Goal: Task Accomplishment & Management: Book appointment/travel/reservation

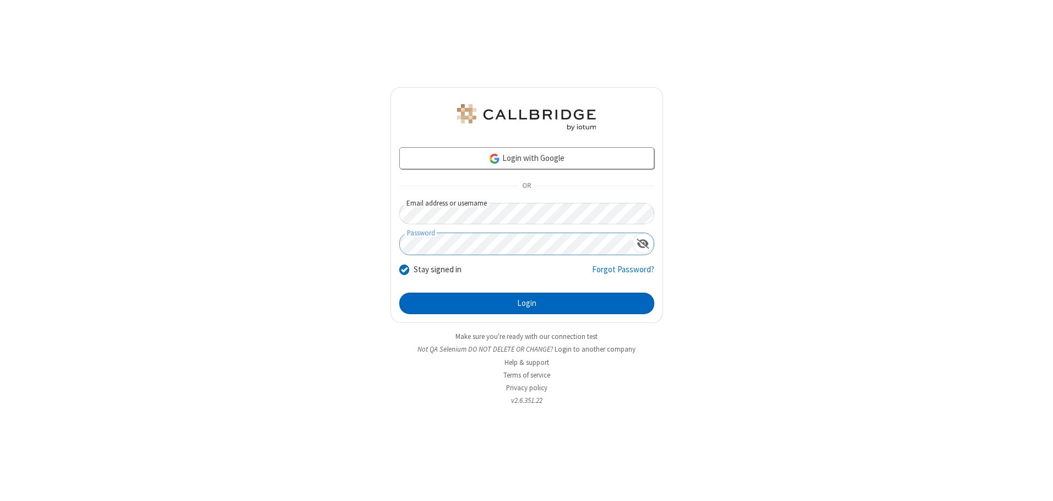
click at [527, 303] on button "Login" at bounding box center [526, 303] width 255 height 22
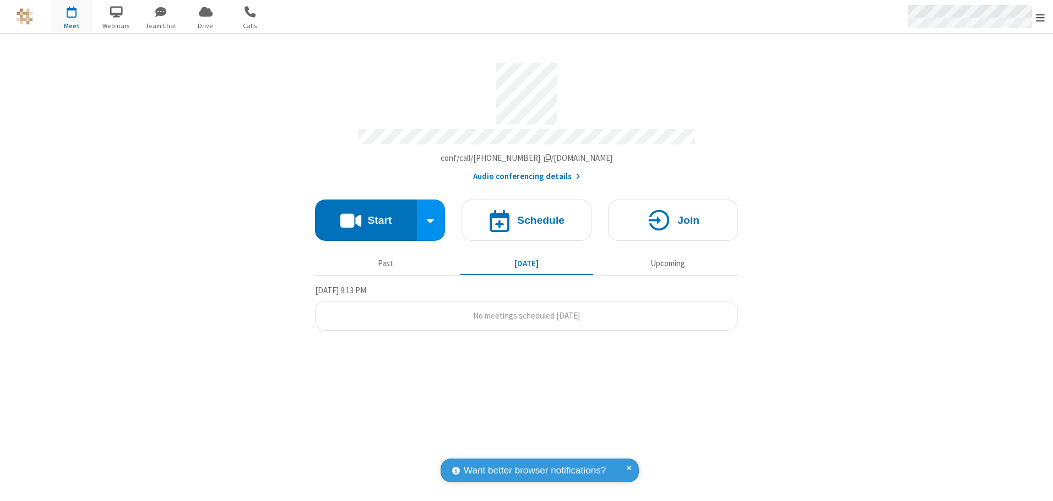
click at [1040, 17] on span "Open menu" at bounding box center [1040, 17] width 9 height 11
click at [72, 17] on span "button" at bounding box center [71, 11] width 41 height 19
click at [527, 216] on h4 "Schedule" at bounding box center [540, 220] width 47 height 10
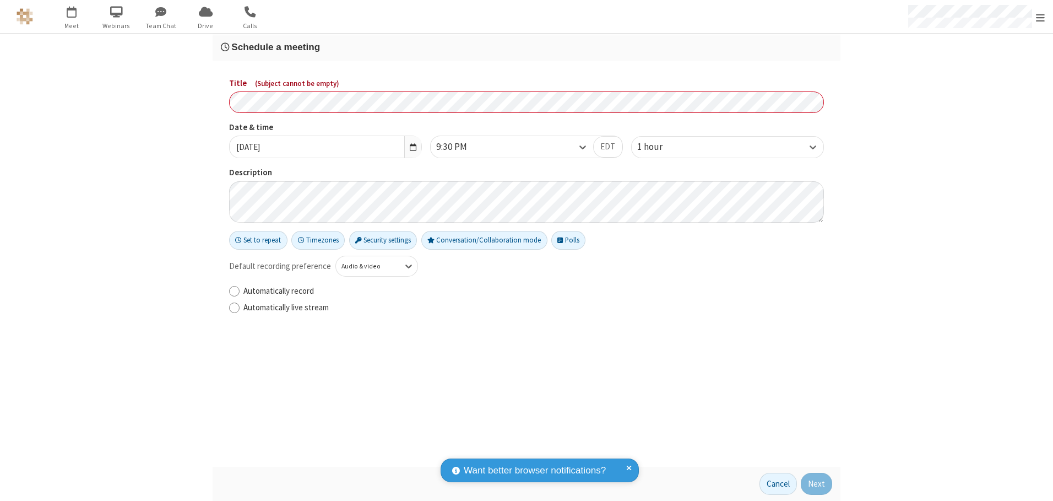
click at [527, 47] on h3 "Schedule a meeting" at bounding box center [526, 47] width 611 height 10
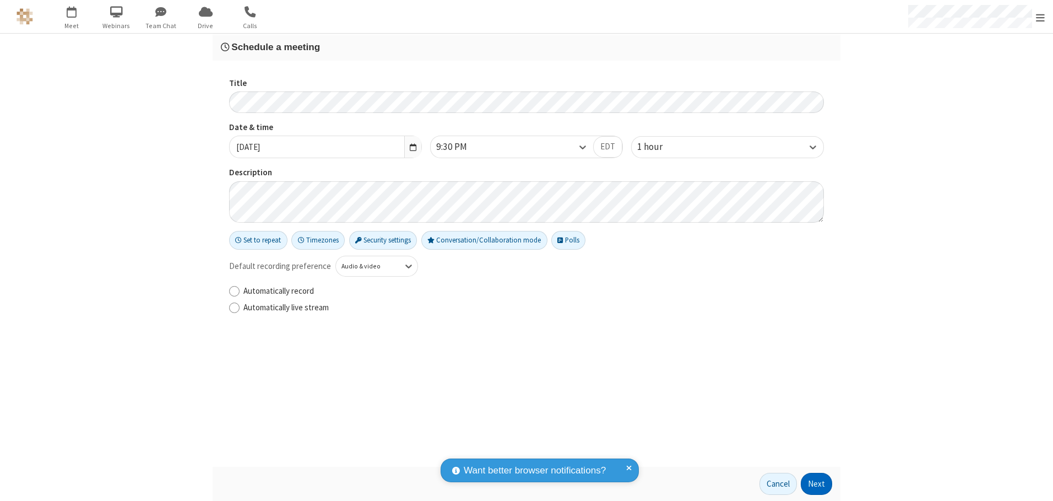
click at [817, 484] on button "Next" at bounding box center [816, 484] width 31 height 22
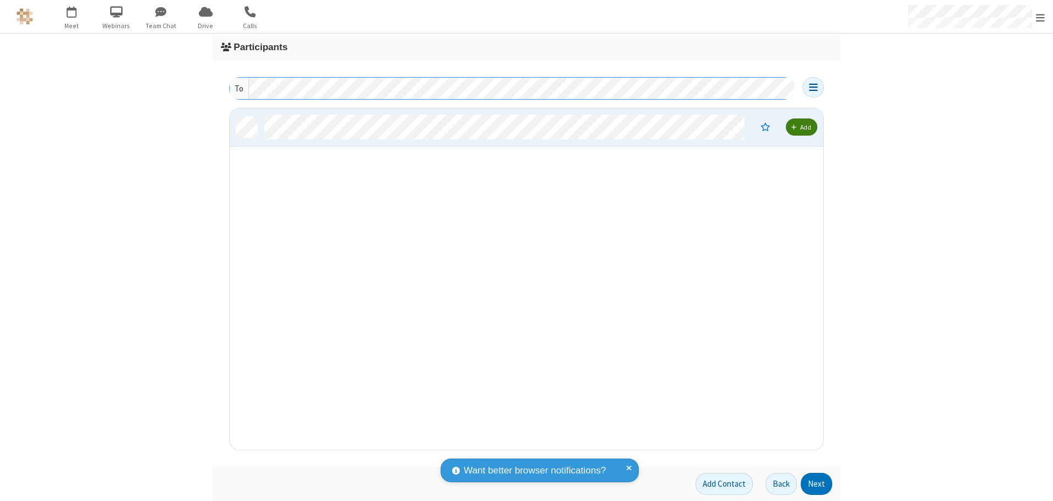
scroll to position [333, 585]
click at [817, 484] on button "Next" at bounding box center [816, 484] width 31 height 22
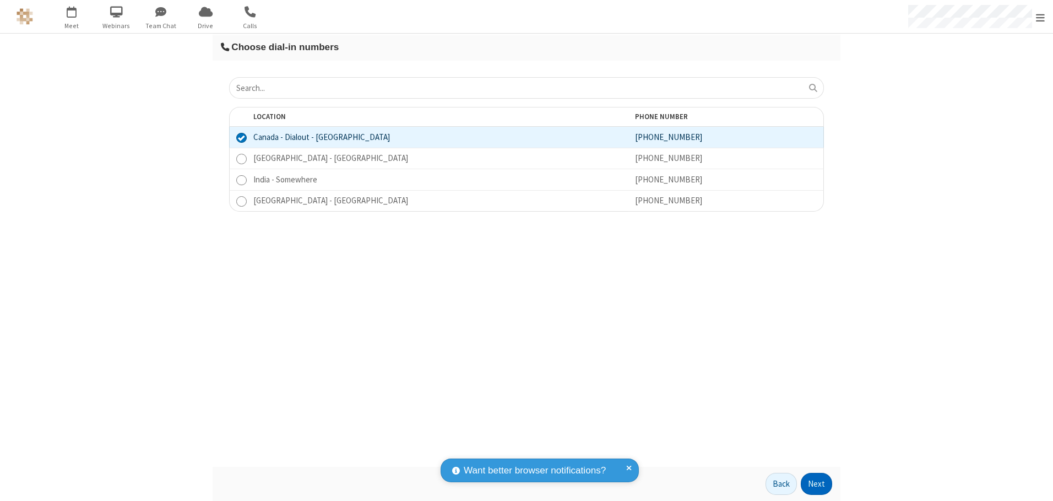
click at [817, 484] on button "Next" at bounding box center [816, 484] width 31 height 22
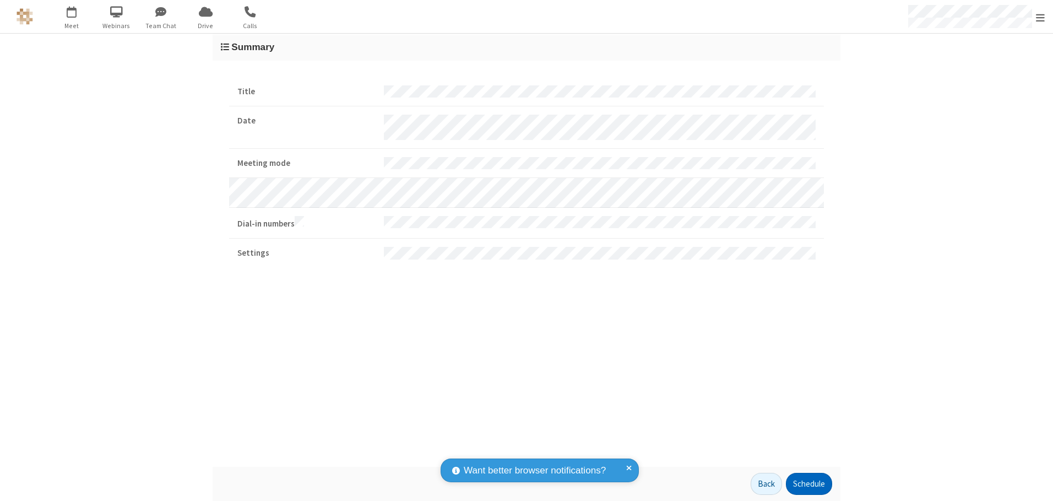
click at [809, 484] on button "Schedule" at bounding box center [809, 484] width 46 height 22
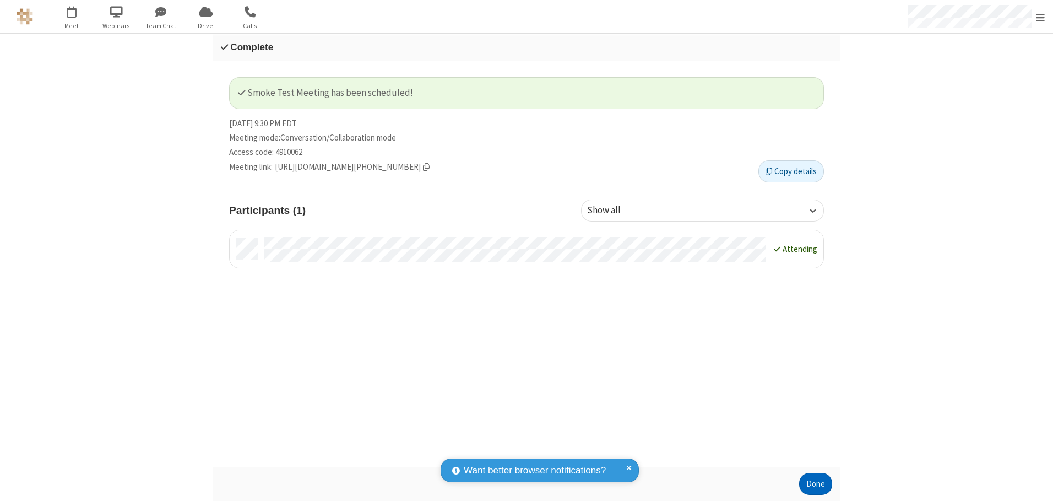
click at [816, 484] on button "Done" at bounding box center [815, 484] width 33 height 22
